Goal: Use online tool/utility

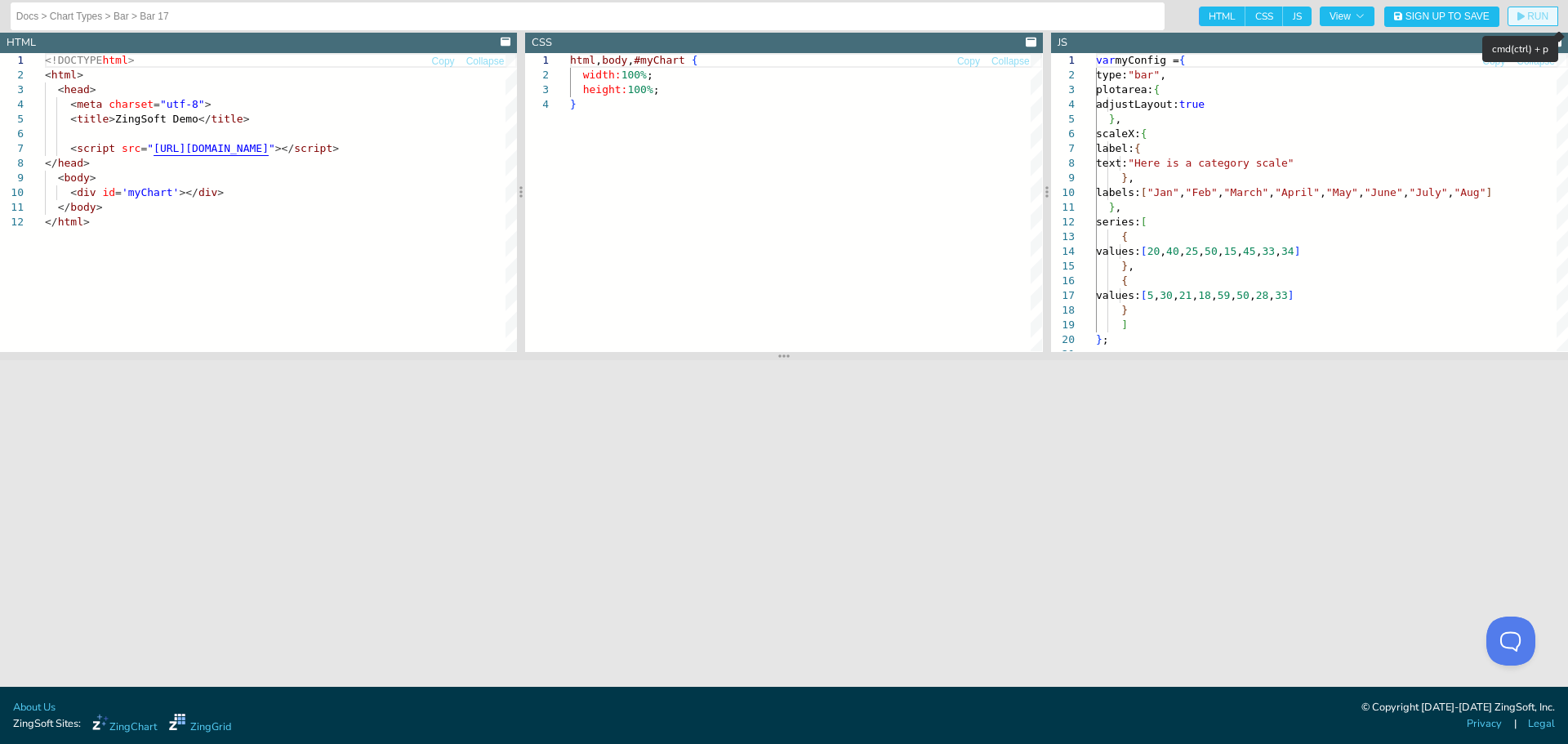
click at [1528, 19] on span "RUN" at bounding box center [1537, 17] width 21 height 10
drag, startPoint x: 1128, startPoint y: 266, endPoint x: 1147, endPoint y: 305, distance: 43.4
click at [1147, 305] on div "values: [ 20 , 40 , 25 , 50 , 15 , 45 , 33 , 34 ] } , { values: [ 5 , 30 , 21 ,…" at bounding box center [1332, 394] width 472 height 681
click at [1519, 12] on icon "button" at bounding box center [1520, 17] width 7 height 10
click at [1181, 192] on div "values: [ 20 , 40 , 25 , 50 , 15 , 45 , 33 , 34 ] } ] } ; series: [ { } , label…" at bounding box center [1332, 372] width 472 height 637
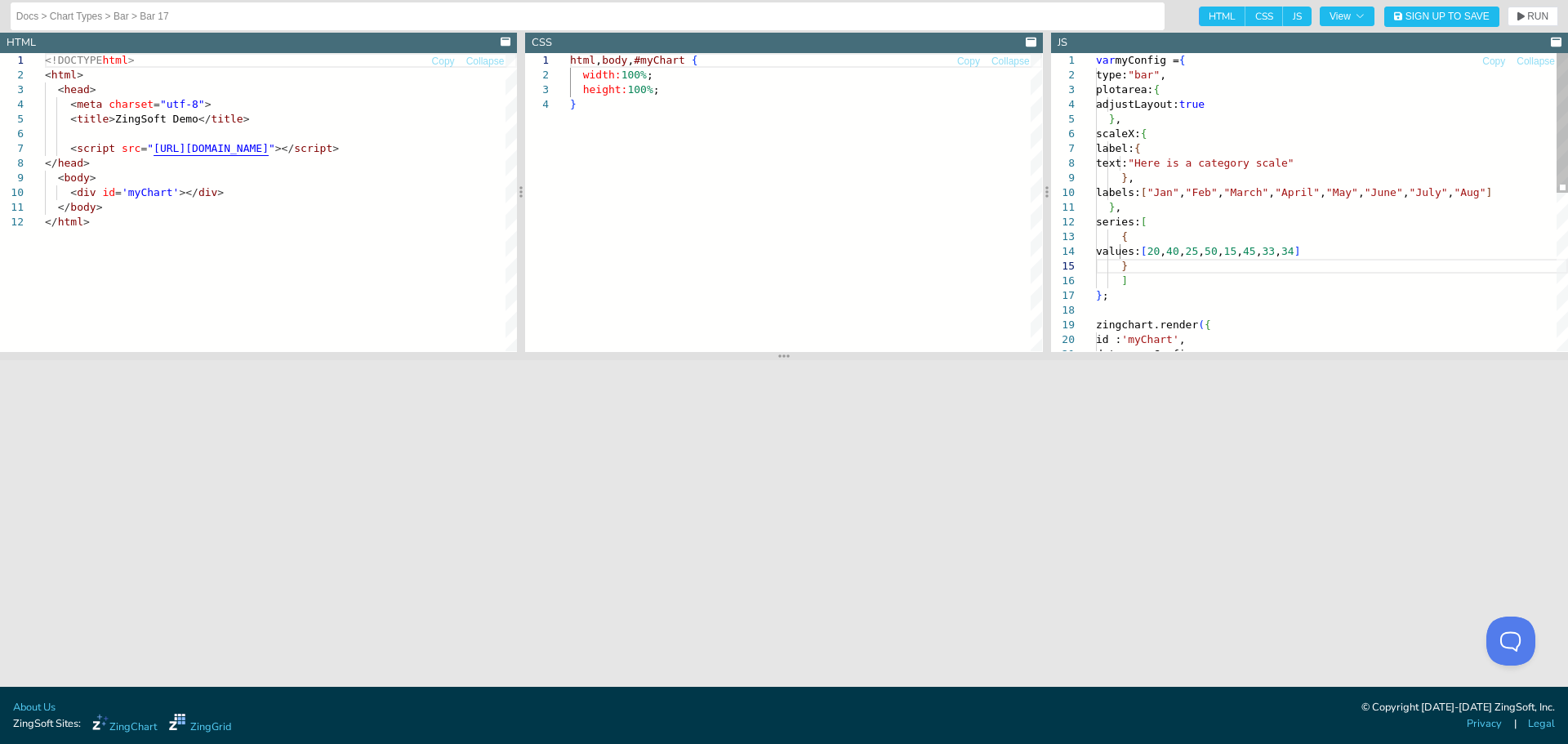
scroll to position [0, 28]
click at [1181, 192] on div "values: [ 20 , 40 , 25 , 50 , 15 , 45 , 33 , 34 ] } ] } ; series: [ { } , label…" at bounding box center [1332, 372] width 472 height 637
click at [1222, 192] on div "values: [ 20 , 40 , 25 , 50 , 15 , 45 , 33 , 34 ] } ] } ; series: [ { } , label…" at bounding box center [1332, 372] width 472 height 637
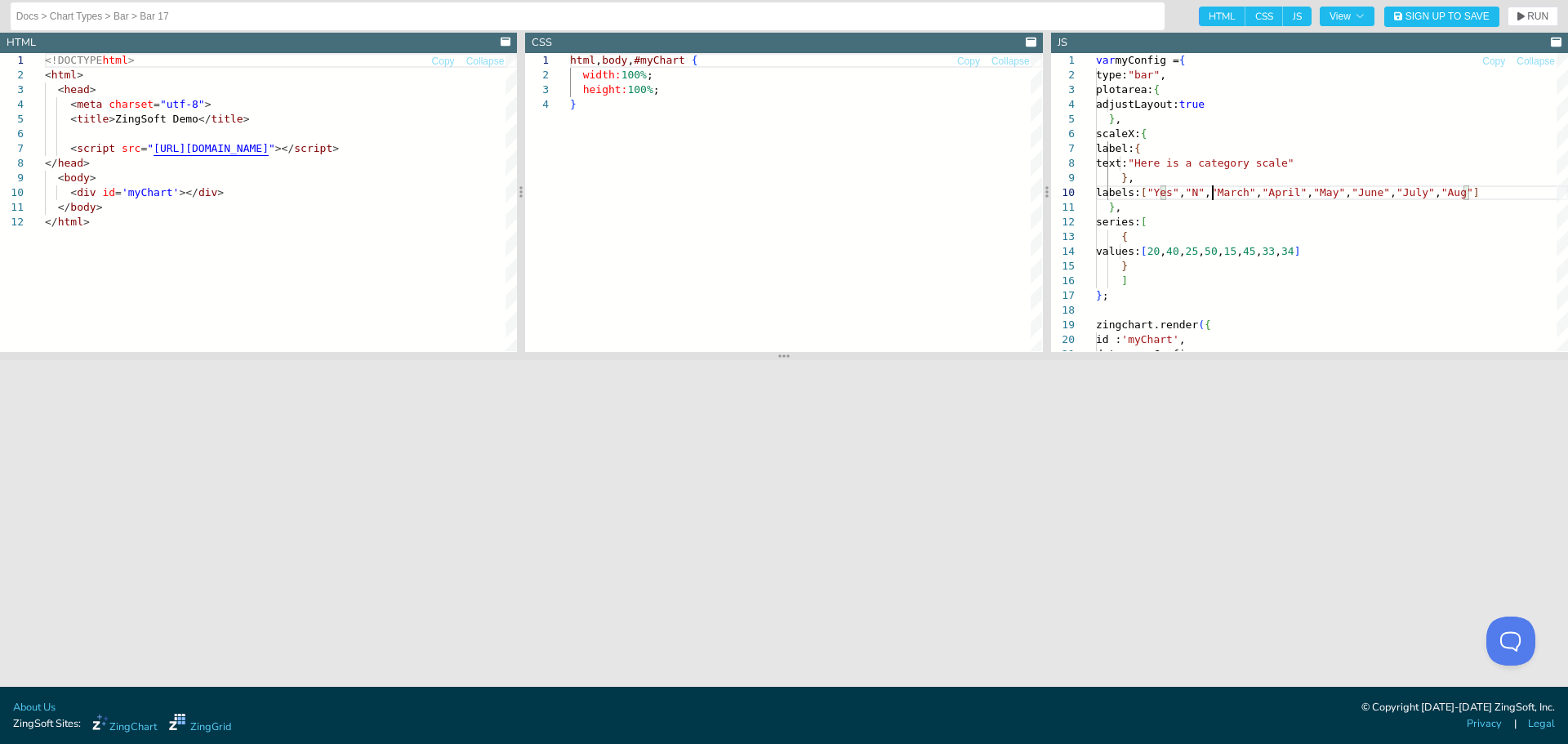
scroll to position [133, 122]
drag, startPoint x: 1227, startPoint y: 192, endPoint x: 1467, endPoint y: 189, distance: 240.0
click at [1467, 189] on div "values: [ 20 , 40 , 25 , 50 , 15 , 45 , 33 , 34 ] } ] } ; series: [ { } , label…" at bounding box center [1332, 372] width 472 height 637
drag, startPoint x: 1180, startPoint y: 251, endPoint x: 1312, endPoint y: 250, distance: 132.0
click at [1312, 250] on div "values: [ 20 , 40 , 25 , 50 , 15 , 45 , 33 , 34 ] } ] } ; series: [ { } , label…" at bounding box center [1332, 372] width 472 height 637
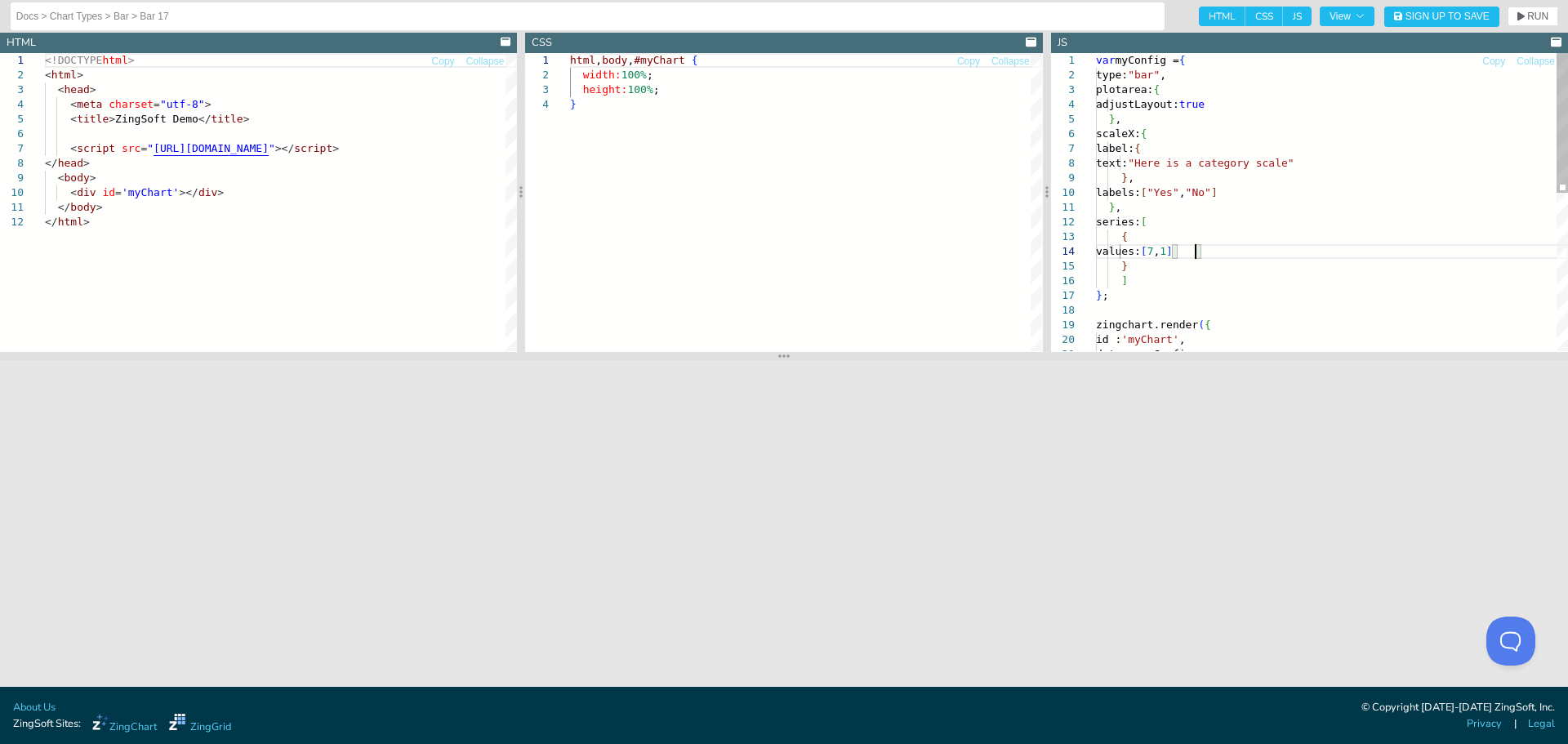
scroll to position [57, 104]
click at [1521, 12] on icon "button" at bounding box center [1520, 17] width 7 height 10
click at [1217, 256] on div "values: [ 7 , 17 ] } ] } ; series: [ { } , labels: [ "Yes" , "No" ] } , [PERSON…" at bounding box center [1332, 372] width 472 height 637
type textarea "var myConfig = { type: "bar", plotarea: { adjustLayout:true }, scaleX: { label:…"
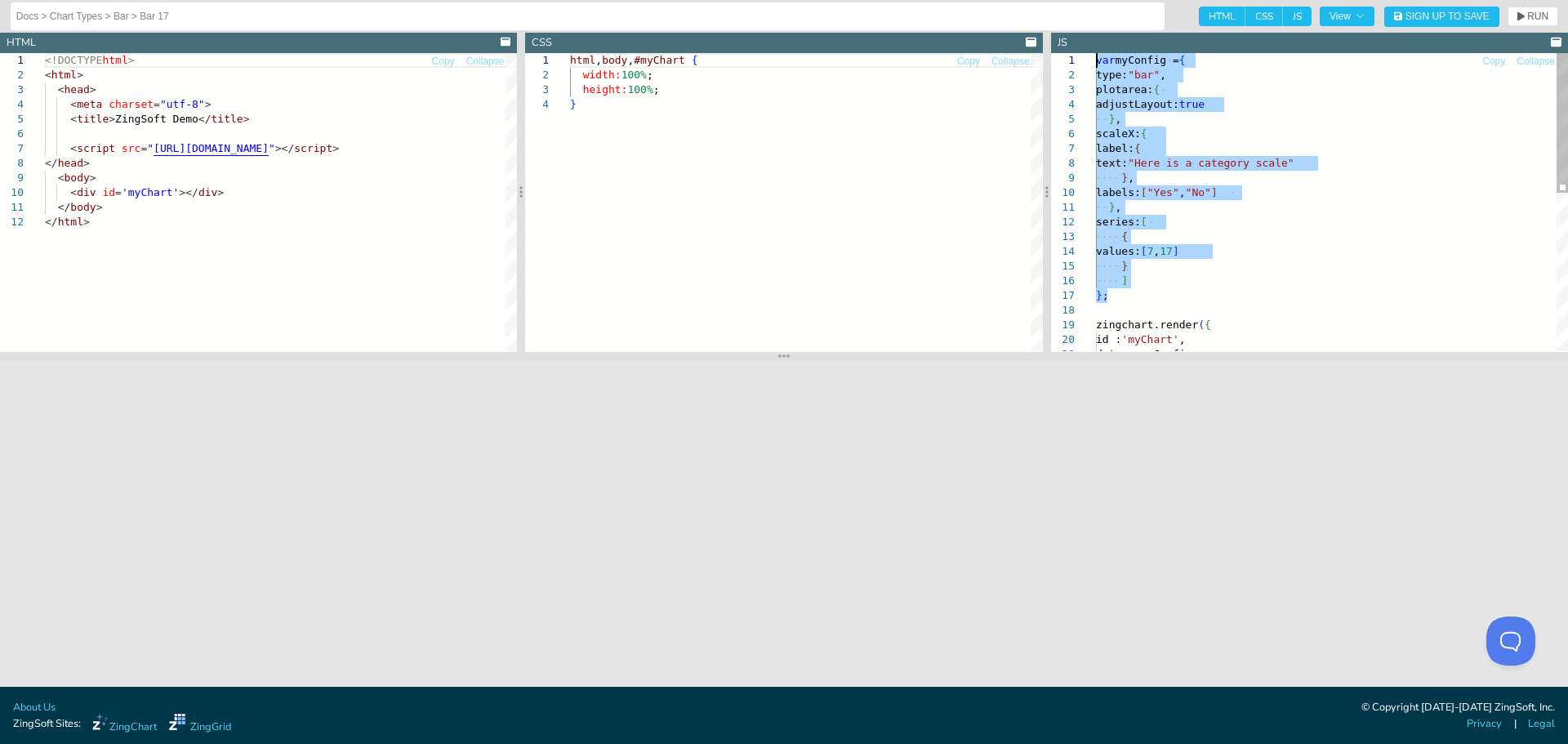
drag, startPoint x: 1119, startPoint y: 296, endPoint x: 1062, endPoint y: 62, distance: 240.8
click at [1096, 62] on div "values: [ 7 , 17 ] } ] } ; series: [ { } , labels: [ "Yes" , "No" ] } , [PERSON…" at bounding box center [1332, 372] width 472 height 637
